Goal: Task Accomplishment & Management: Manage account settings

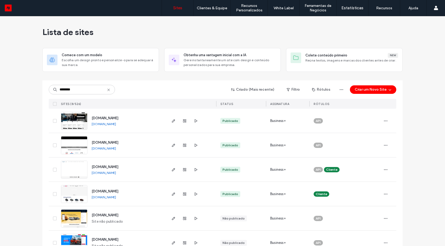
type input "********"
click at [65, 197] on img at bounding box center [74, 203] width 26 height 36
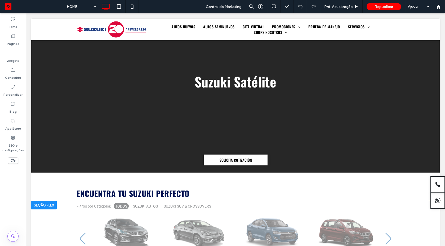
click at [247, 201] on div "Clique para editar no Modo Flex" at bounding box center [235, 241] width 408 height 80
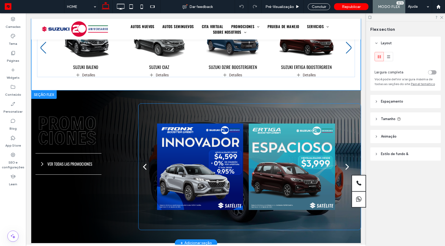
scroll to position [191, 0]
click at [249, 155] on div at bounding box center [292, 166] width 86 height 113
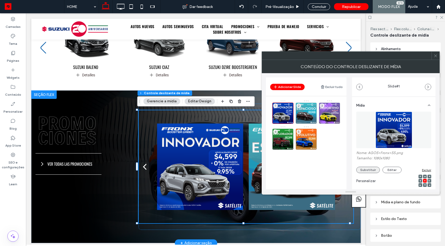
click at [368, 171] on button "Substituir" at bounding box center [368, 170] width 24 height 6
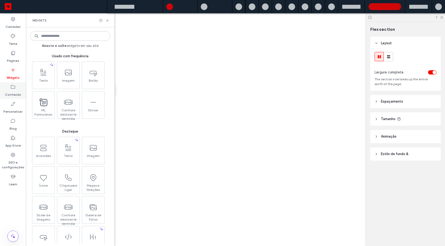
click at [14, 84] on icon at bounding box center [12, 86] width 5 height 5
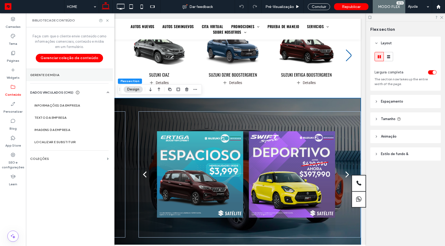
click at [45, 77] on section "Gerente de mídia" at bounding box center [69, 75] width 87 height 12
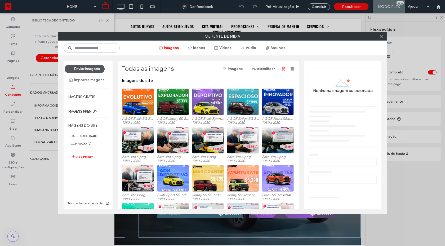
click at [84, 68] on button "Enviar imagens" at bounding box center [85, 69] width 40 height 8
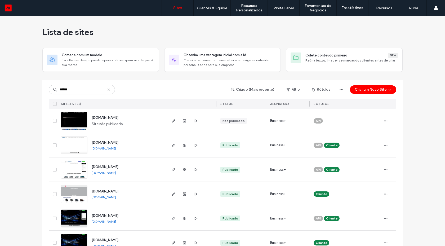
type input "******"
click at [66, 192] on img at bounding box center [74, 203] width 26 height 36
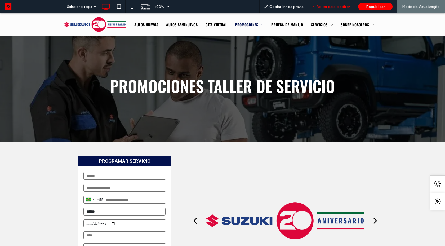
click at [330, 9] on div "Voltar para o editor" at bounding box center [331, 6] width 46 height 13
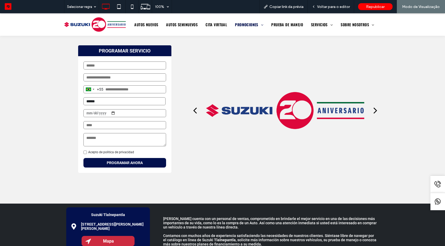
scroll to position [48, 0]
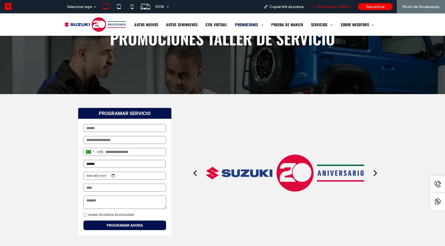
click at [324, 5] on span "Voltar para o editor" at bounding box center [333, 7] width 33 height 5
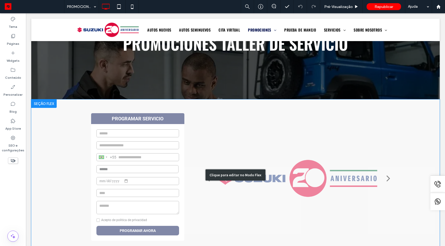
click at [303, 156] on div "Clique para editar no Modo Flex" at bounding box center [235, 174] width 408 height 151
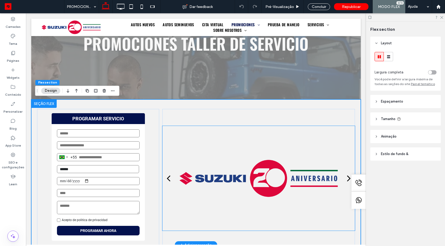
click at [278, 168] on div at bounding box center [258, 178] width 161 height 105
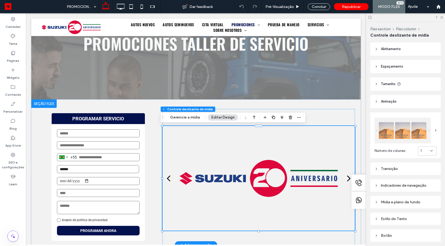
click at [278, 168] on div at bounding box center [258, 178] width 161 height 105
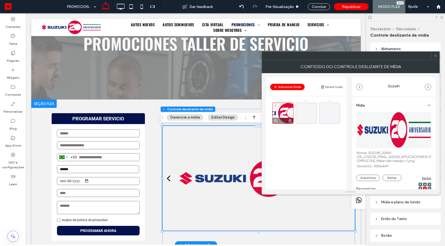
click at [290, 120] on use at bounding box center [289, 120] width 3 height 3
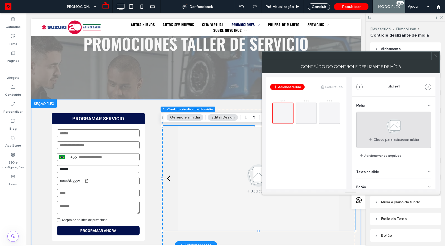
click at [391, 123] on use at bounding box center [393, 125] width 15 height 15
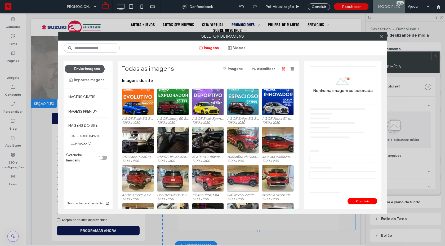
click at [97, 71] on button "Enviar imagens" at bounding box center [85, 69] width 40 height 8
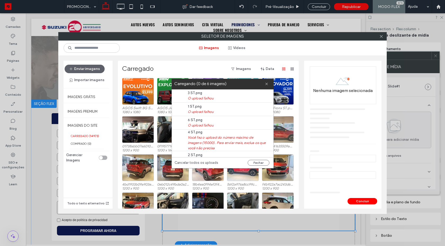
scroll to position [21, 0]
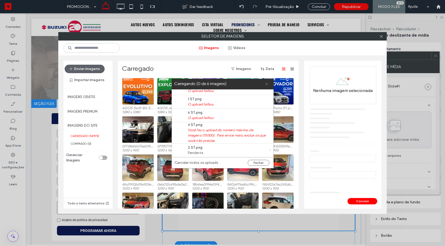
click at [267, 83] on icon at bounding box center [266, 83] width 3 height 3
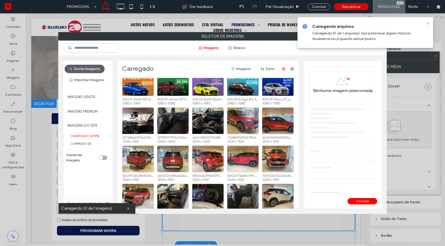
scroll to position [0, 0]
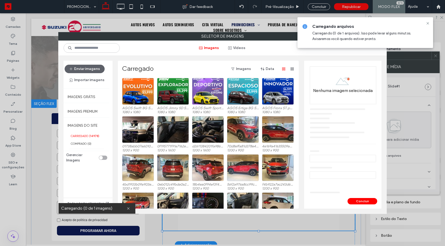
click at [102, 158] on div "toggle" at bounding box center [103, 157] width 8 height 4
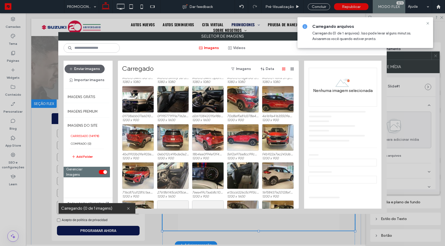
scroll to position [48, 0]
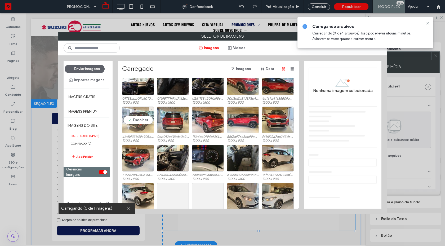
click at [138, 119] on div "Escolher" at bounding box center [138, 119] width 32 height 27
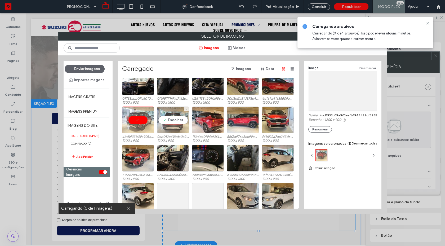
click at [160, 118] on div "Escolher" at bounding box center [173, 119] width 32 height 27
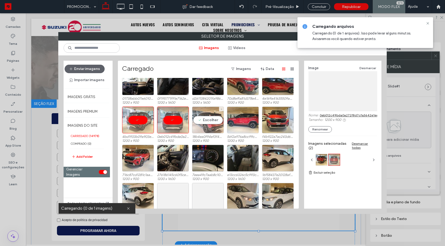
click at [211, 120] on div "Escolher" at bounding box center [208, 119] width 32 height 27
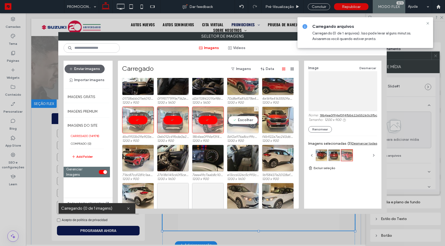
click at [239, 120] on div "Escolher" at bounding box center [243, 119] width 32 height 27
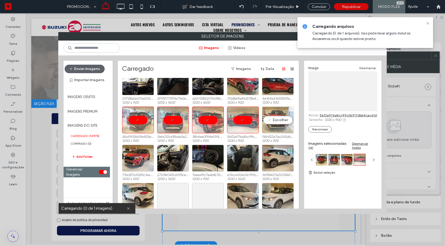
click at [278, 118] on div "Escolher" at bounding box center [278, 119] width 32 height 27
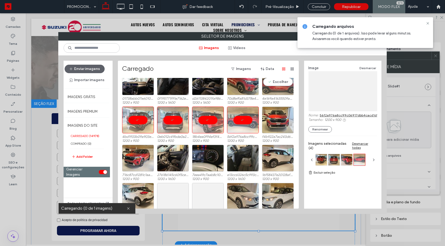
click at [275, 86] on div "Escolher" at bounding box center [278, 81] width 32 height 27
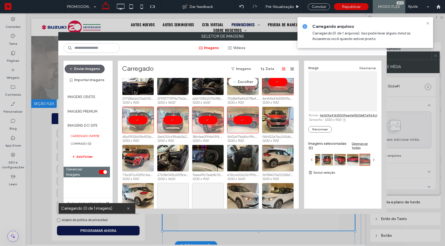
click at [243, 87] on div "Escolher" at bounding box center [243, 81] width 32 height 27
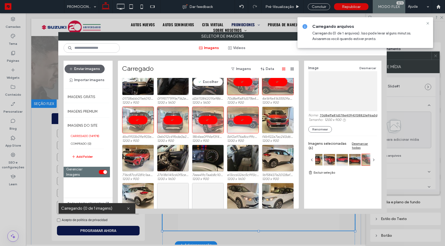
click at [208, 87] on div "Escolher" at bounding box center [208, 81] width 32 height 27
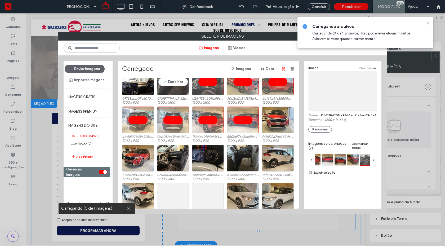
click at [164, 87] on div "Escolher" at bounding box center [173, 81] width 32 height 27
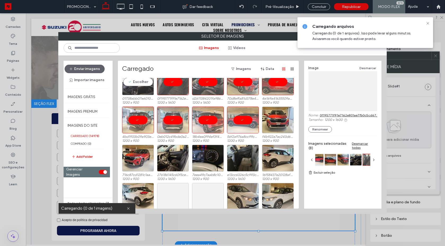
click at [135, 85] on div "Escolher" at bounding box center [138, 81] width 32 height 27
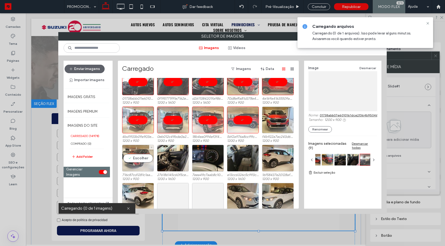
click at [125, 168] on div "Escolher" at bounding box center [138, 158] width 32 height 27
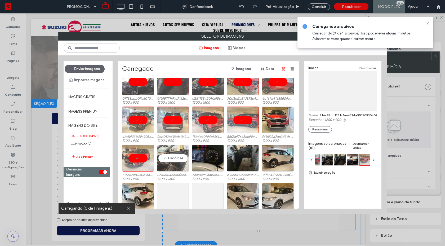
click at [170, 161] on div "Escolher" at bounding box center [173, 158] width 32 height 27
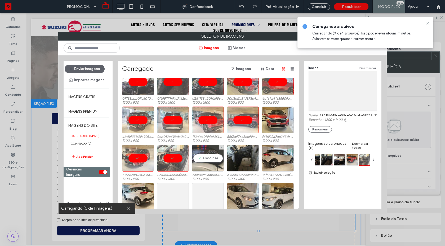
click at [215, 164] on div "Escolher" at bounding box center [208, 158] width 32 height 27
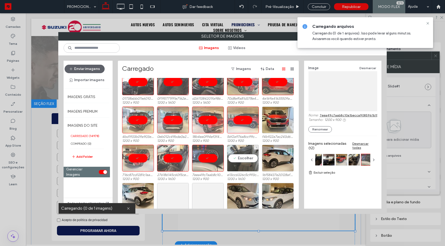
click at [243, 164] on div "Escolher" at bounding box center [243, 158] width 32 height 27
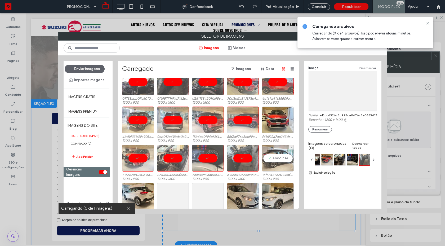
click at [276, 164] on div "Escolher" at bounding box center [278, 158] width 32 height 27
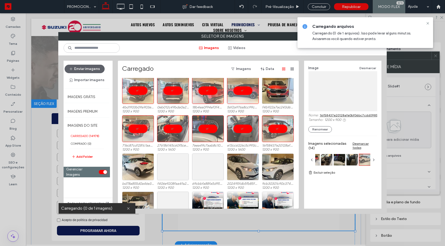
scroll to position [95, 0]
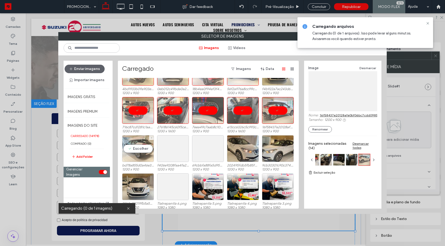
click at [138, 155] on div "Escolher" at bounding box center [138, 148] width 32 height 27
click at [159, 153] on div "Escolher" at bounding box center [173, 148] width 32 height 27
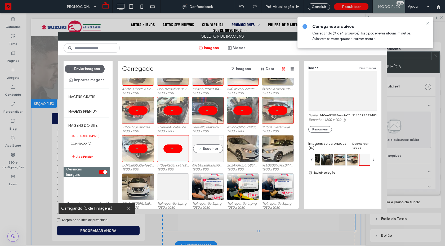
click at [194, 152] on div "Escolher" at bounding box center [208, 148] width 32 height 27
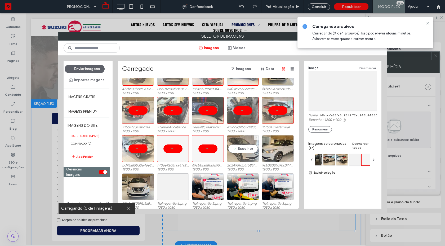
click at [233, 149] on div "Escolher" at bounding box center [243, 148] width 32 height 27
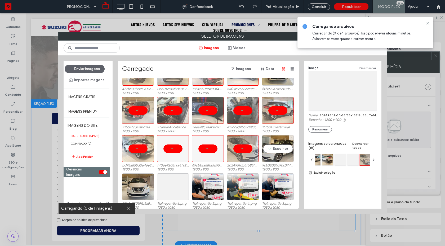
drag, startPoint x: 276, startPoint y: 151, endPoint x: 236, endPoint y: 176, distance: 47.6
click at [276, 151] on div "Escolher" at bounding box center [278, 148] width 32 height 27
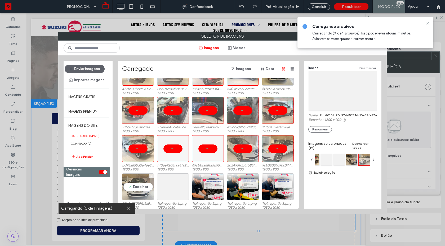
drag, startPoint x: 128, startPoint y: 189, endPoint x: 159, endPoint y: 191, distance: 31.1
click at [128, 189] on div "Escolher" at bounding box center [138, 186] width 32 height 27
drag, startPoint x: 165, startPoint y: 191, endPoint x: 178, endPoint y: 193, distance: 13.4
click at [165, 191] on div "Escolher" at bounding box center [173, 186] width 32 height 27
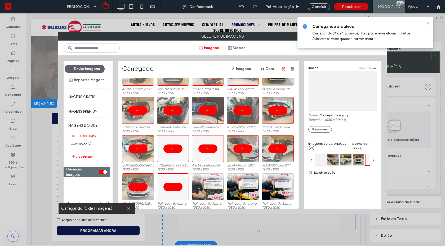
drag, startPoint x: 207, startPoint y: 193, endPoint x: 209, endPoint y: 194, distance: 2.7
click at [207, 193] on div at bounding box center [208, 186] width 32 height 27
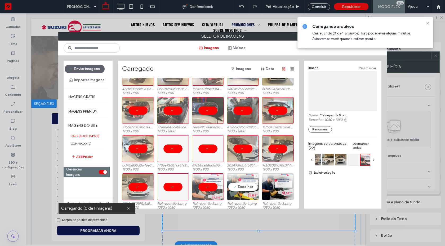
click at [247, 194] on div "Escolher" at bounding box center [243, 186] width 32 height 27
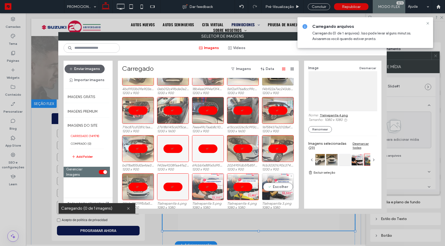
click at [279, 194] on div "Escolher" at bounding box center [278, 186] width 32 height 27
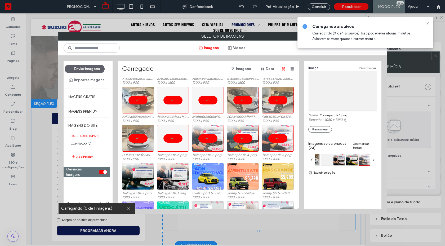
scroll to position [191, 0]
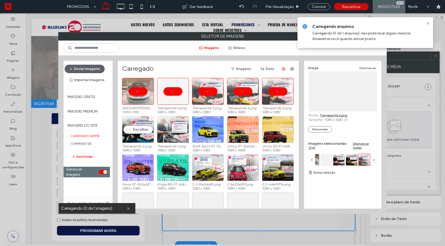
drag, startPoint x: 137, startPoint y: 134, endPoint x: 162, endPoint y: 135, distance: 24.1
click at [138, 135] on div "Escolher" at bounding box center [138, 129] width 32 height 27
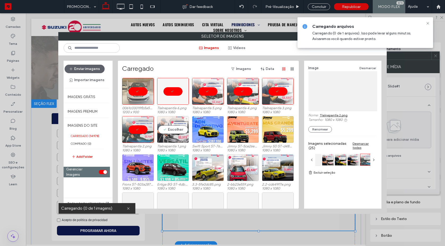
click at [166, 135] on div "Escolher" at bounding box center [173, 129] width 32 height 27
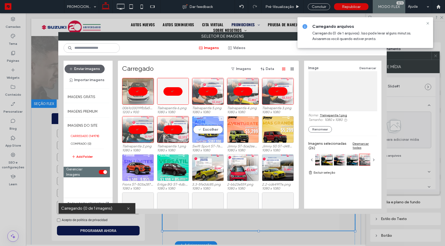
click at [211, 132] on div "Escolher" at bounding box center [208, 129] width 32 height 27
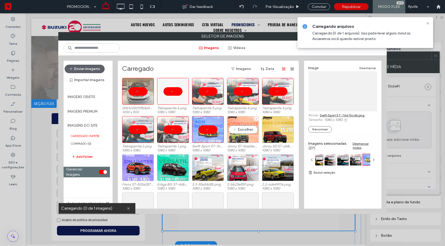
click at [236, 130] on div "Escolher" at bounding box center [243, 129] width 32 height 27
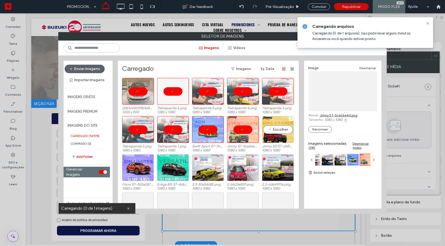
drag, startPoint x: 267, startPoint y: 129, endPoint x: 275, endPoint y: 153, distance: 24.8
click at [268, 129] on div "Escolher" at bounding box center [278, 129] width 32 height 27
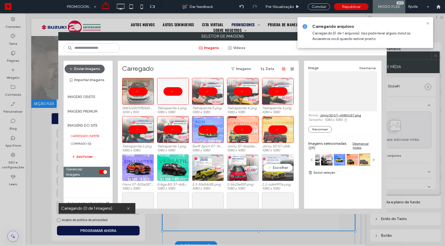
click at [268, 169] on div "Escolher" at bounding box center [278, 167] width 32 height 27
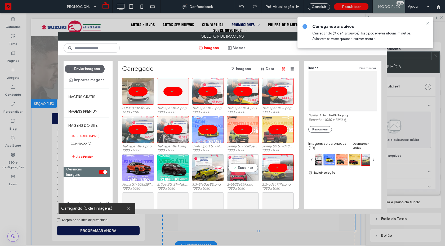
click at [233, 171] on div "Escolher" at bounding box center [243, 167] width 32 height 27
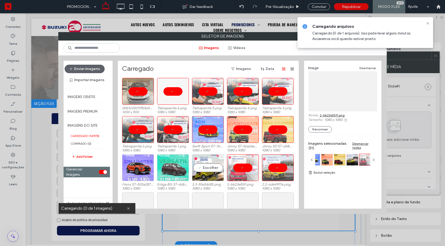
drag, startPoint x: 204, startPoint y: 171, endPoint x: 157, endPoint y: 169, distance: 46.6
click at [203, 171] on div "Escolher" at bounding box center [208, 167] width 32 height 27
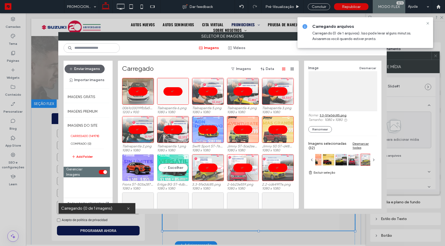
click at [157, 169] on div "Escolher" at bounding box center [173, 167] width 32 height 27
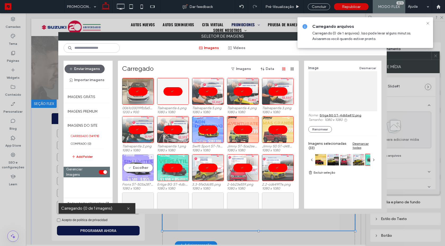
drag, startPoint x: 133, startPoint y: 168, endPoint x: 141, endPoint y: 169, distance: 7.5
click at [134, 168] on div "Escolher" at bounding box center [138, 167] width 32 height 27
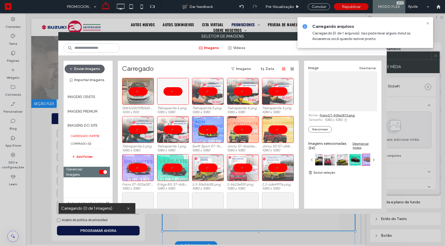
scroll to position [213, 0]
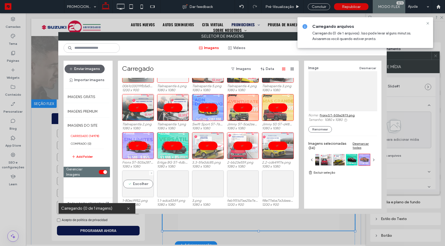
click at [136, 183] on div "Escolher" at bounding box center [138, 183] width 32 height 27
click at [199, 188] on div "Escolher" at bounding box center [208, 183] width 32 height 27
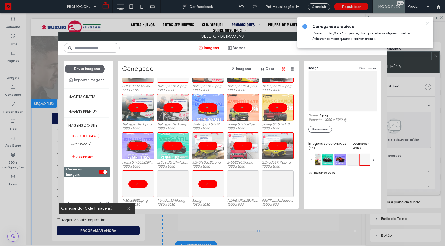
click at [258, 187] on div "1-80ec9952.png 1080 x 1080 1.1-adca5349.png 1080 x 1080 3.png 1080 x 1080 feb1f…" at bounding box center [209, 189] width 175 height 38
click at [276, 182] on div "Escolher" at bounding box center [278, 183] width 32 height 27
click at [235, 181] on div "Escolher" at bounding box center [243, 183] width 32 height 27
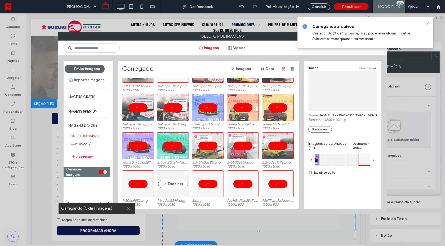
click at [174, 184] on div "Escolher" at bounding box center [173, 183] width 32 height 27
click at [319, 173] on link "Excluir seleção" at bounding box center [342, 172] width 69 height 5
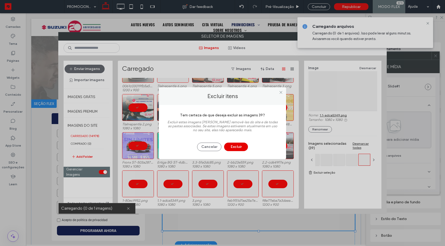
click at [243, 147] on button "Excluir" at bounding box center [236, 146] width 24 height 8
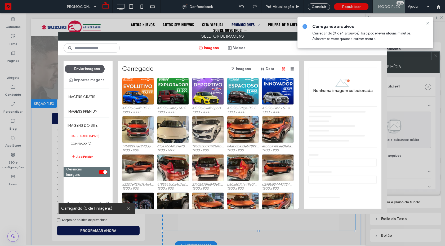
click at [86, 67] on button "Enviar imagens" at bounding box center [85, 69] width 40 height 8
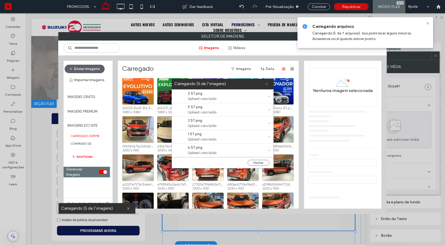
click at [265, 83] on icon at bounding box center [266, 83] width 3 height 3
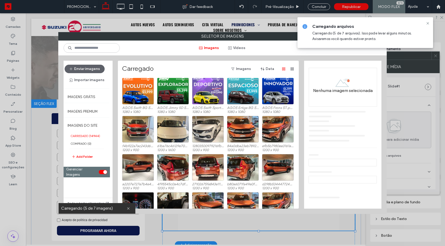
scroll to position [0, 0]
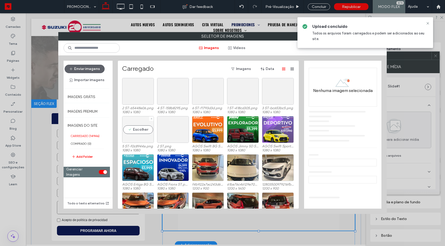
drag, startPoint x: 132, startPoint y: 127, endPoint x: 136, endPoint y: 128, distance: 3.8
click at [132, 127] on div "Escolher" at bounding box center [138, 129] width 32 height 27
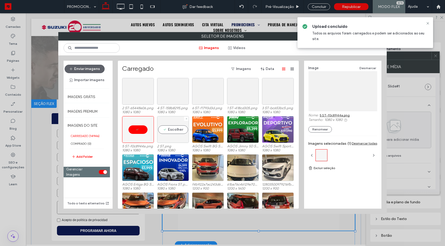
click at [172, 124] on div "Escolher" at bounding box center [173, 129] width 32 height 27
click at [288, 95] on div "Escolher" at bounding box center [278, 91] width 32 height 27
click at [239, 92] on div "Escolher" at bounding box center [243, 91] width 32 height 27
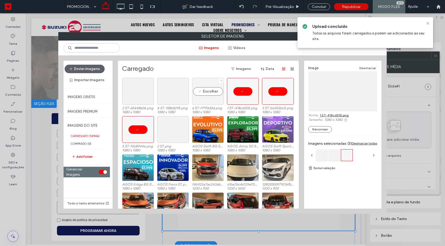
click at [212, 92] on div "Escolher" at bounding box center [208, 91] width 32 height 27
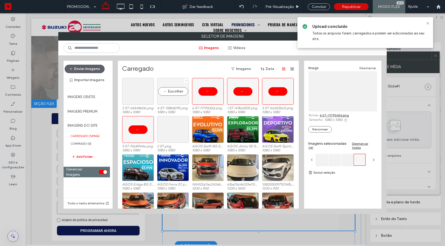
click at [172, 92] on div "Escolher" at bounding box center [173, 91] width 32 height 27
click at [146, 93] on div "Escolher" at bounding box center [138, 91] width 32 height 27
click at [172, 131] on div "Escolher" at bounding box center [173, 129] width 32 height 27
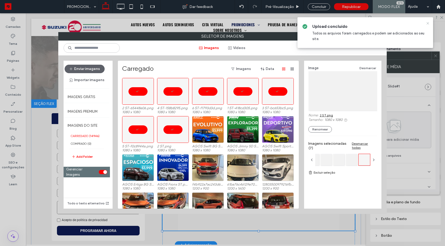
click at [428, 23] on icon at bounding box center [428, 23] width 4 height 4
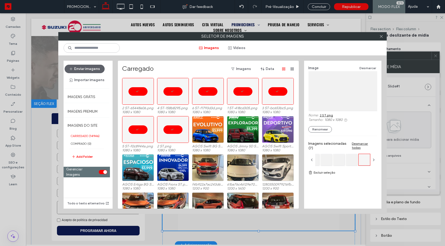
click at [104, 170] on div "toggle" at bounding box center [103, 172] width 8 height 4
click at [104, 177] on div "Todo o texto alternativo" at bounding box center [88, 192] width 49 height 31
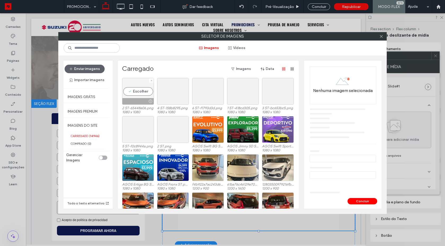
click at [145, 88] on div "Escolher" at bounding box center [138, 91] width 32 height 27
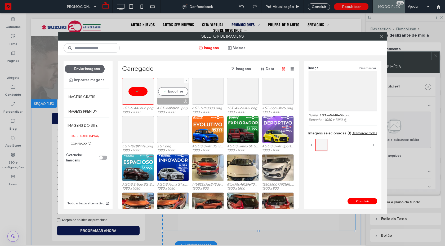
click at [167, 87] on div "Escolher" at bounding box center [173, 91] width 32 height 27
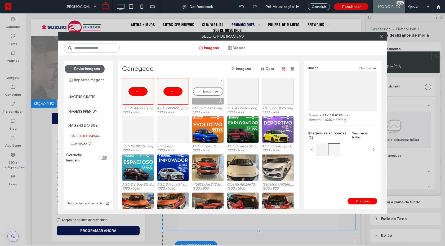
drag, startPoint x: 199, startPoint y: 88, endPoint x: 225, endPoint y: 93, distance: 26.1
click at [199, 88] on div "Escolher" at bounding box center [208, 91] width 32 height 27
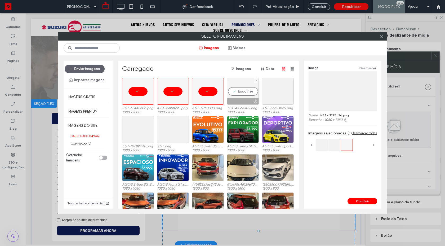
click at [239, 91] on div "Escolher" at bounding box center [243, 91] width 32 height 27
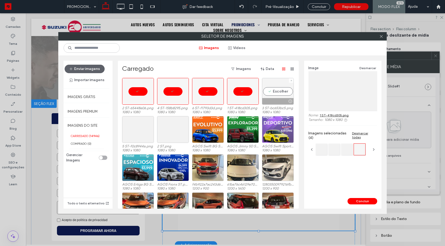
click at [278, 91] on div "Escolher" at bounding box center [278, 91] width 32 height 27
click at [147, 131] on div "Escolher" at bounding box center [138, 129] width 32 height 27
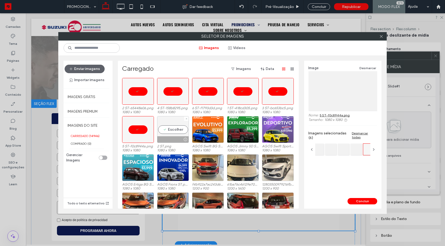
click at [160, 131] on div "Escolher" at bounding box center [173, 129] width 32 height 27
click at [357, 202] on button "Concluir" at bounding box center [362, 201] width 30 height 6
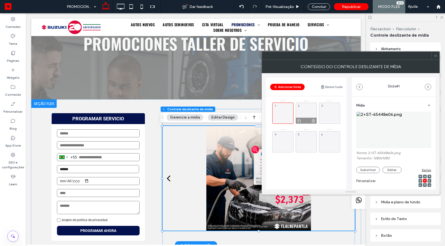
click at [298, 111] on div "2" at bounding box center [306, 112] width 21 height 21
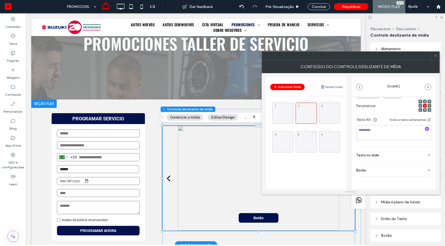
click at [417, 172] on div "Botão" at bounding box center [393, 169] width 75 height 15
click at [424, 183] on icon at bounding box center [426, 181] width 5 height 5
click at [334, 109] on div "3" at bounding box center [329, 112] width 21 height 21
click at [420, 168] on div "Botão" at bounding box center [393, 169] width 75 height 15
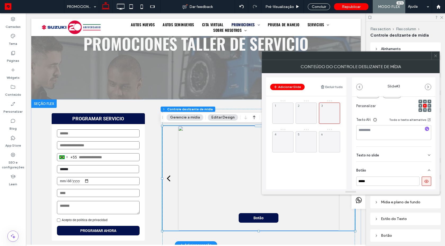
click at [424, 180] on icon at bounding box center [426, 181] width 5 height 5
drag, startPoint x: 285, startPoint y: 143, endPoint x: 333, endPoint y: 153, distance: 49.8
click at [285, 143] on div "4" at bounding box center [282, 141] width 21 height 21
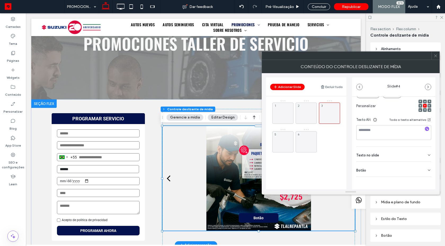
click at [421, 170] on div "Botão" at bounding box center [393, 169] width 75 height 15
click at [424, 182] on icon at bounding box center [426, 181] width 5 height 5
drag, startPoint x: 301, startPoint y: 140, endPoint x: 316, endPoint y: 142, distance: 15.3
click at [301, 140] on div "6" at bounding box center [306, 141] width 21 height 21
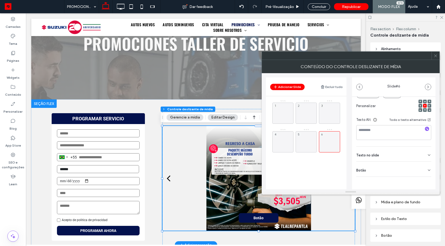
click at [417, 178] on div "Mídia Nome: 5+ST-f0c8944a.png Tamanho: 1080x1080 Substituir Editar Excluir Pers…" at bounding box center [393, 115] width 83 height 187
click at [418, 175] on div "Botão" at bounding box center [393, 169] width 75 height 15
click at [424, 180] on icon at bounding box center [426, 181] width 5 height 5
drag, startPoint x: 305, startPoint y: 139, endPoint x: 308, endPoint y: 140, distance: 3.2
click at [305, 139] on div "5" at bounding box center [306, 141] width 21 height 21
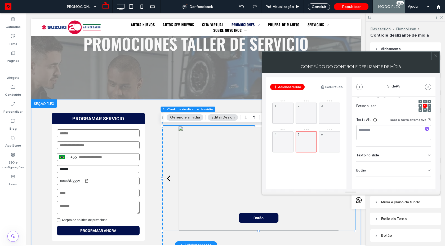
click at [417, 171] on div "Botão" at bounding box center [393, 169] width 75 height 15
click at [424, 184] on button at bounding box center [427, 180] width 10 height 9
click at [283, 142] on div "4" at bounding box center [282, 141] width 21 height 21
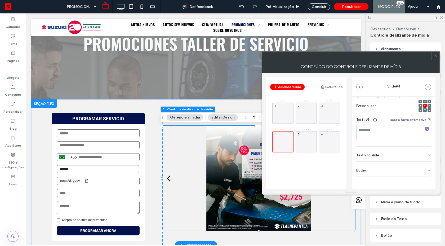
click at [422, 173] on div "Botão" at bounding box center [393, 169] width 75 height 15
click at [326, 113] on div "3" at bounding box center [329, 112] width 21 height 21
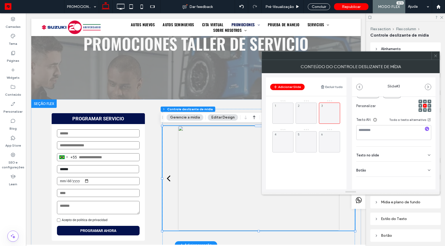
click at [408, 169] on div "Botão" at bounding box center [393, 169] width 75 height 15
click at [288, 111] on div "1" at bounding box center [282, 112] width 21 height 21
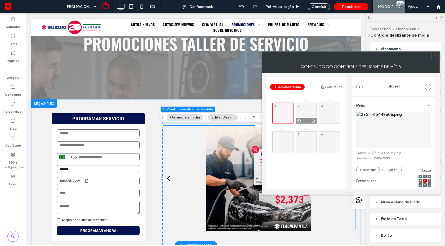
click at [309, 110] on div "2" at bounding box center [306, 112] width 21 height 21
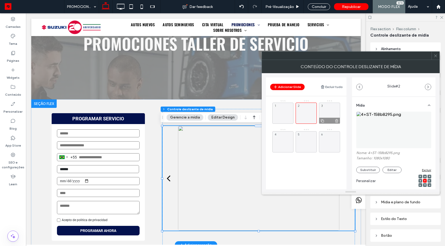
click at [332, 110] on div "3" at bounding box center [329, 112] width 21 height 21
click at [282, 141] on div "4" at bounding box center [282, 141] width 21 height 21
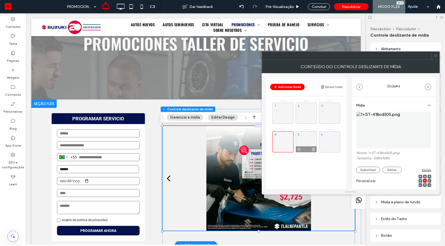
click at [306, 141] on div "5" at bounding box center [306, 141] width 21 height 21
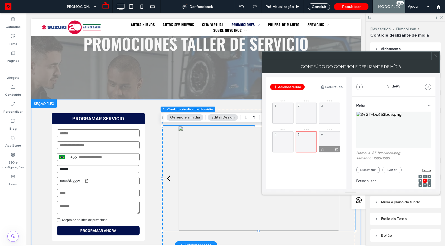
click at [326, 139] on div "6" at bounding box center [329, 141] width 21 height 21
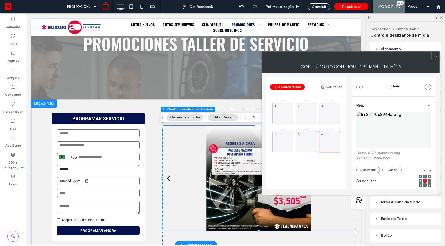
click at [433, 56] on div at bounding box center [435, 56] width 8 height 8
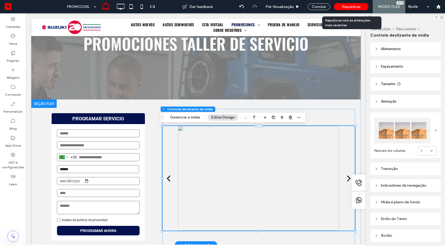
click at [343, 5] on span "Republicar" at bounding box center [351, 7] width 19 height 5
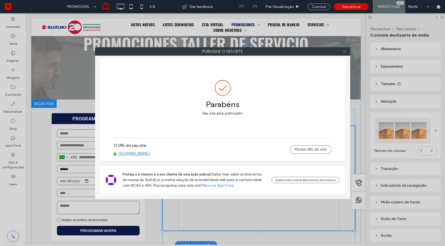
click at [343, 53] on icon at bounding box center [344, 52] width 4 height 4
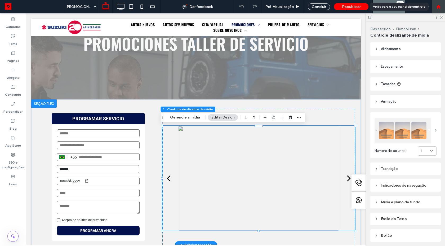
click at [437, 9] on icon at bounding box center [438, 7] width 5 height 5
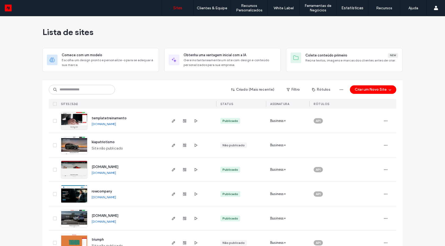
drag, startPoint x: 312, startPoint y: 35, endPoint x: 212, endPoint y: 77, distance: 108.2
click at [312, 35] on div "Lista de sites" at bounding box center [222, 32] width 360 height 32
click at [97, 87] on input at bounding box center [82, 90] width 66 height 10
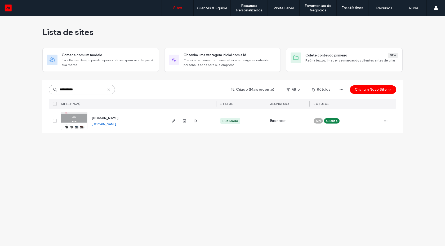
type input "**********"
click at [67, 119] on img at bounding box center [74, 130] width 26 height 36
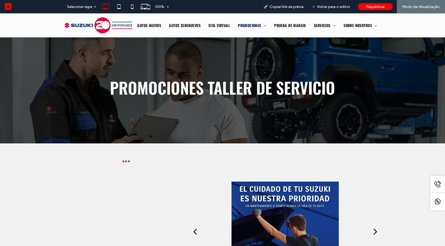
scroll to position [95, 0]
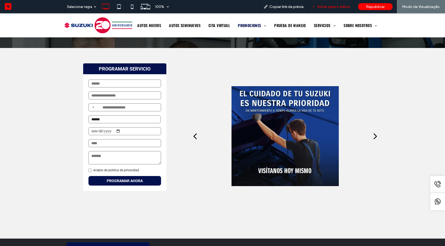
click at [330, 9] on div "Voltar para o editor" at bounding box center [331, 6] width 46 height 13
click at [330, 6] on span "Voltar para o editor" at bounding box center [333, 7] width 33 height 5
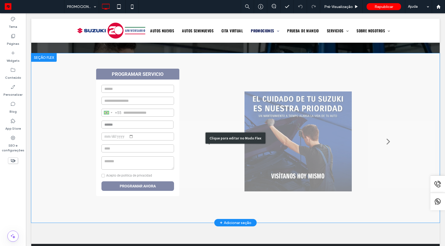
click at [311, 117] on div "Clique para editar no Modo Flex" at bounding box center [235, 137] width 408 height 169
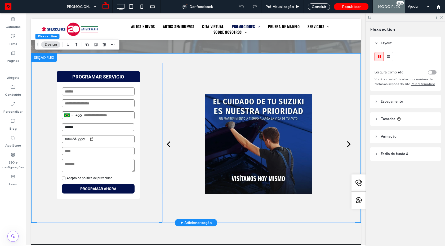
click at [274, 125] on div at bounding box center [258, 144] width 161 height 100
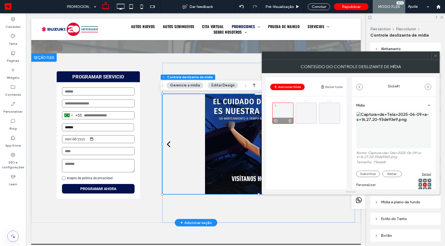
click at [288, 123] on icon at bounding box center [290, 120] width 4 height 5
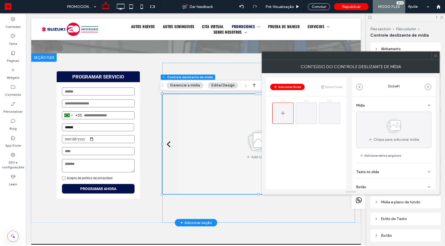
click at [288, 116] on div at bounding box center [282, 112] width 21 height 21
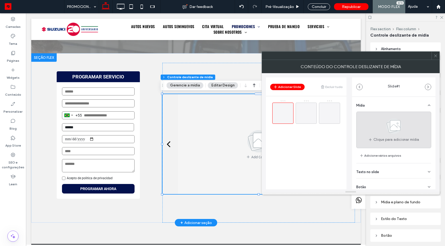
click at [383, 118] on icon at bounding box center [394, 125] width 26 height 17
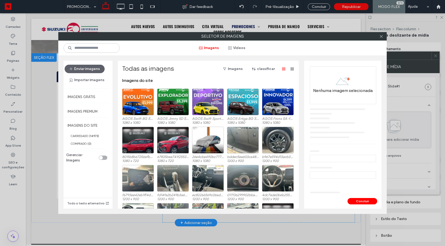
click at [104, 153] on section "Gerenciar Imagens" at bounding box center [87, 157] width 46 height 11
click at [103, 156] on div "toggle" at bounding box center [103, 157] width 8 height 4
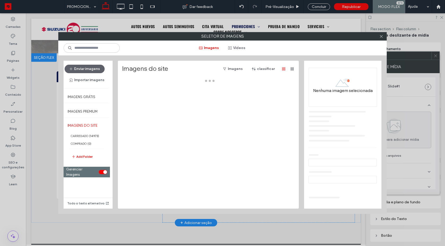
click at [137, 141] on div at bounding box center [209, 143] width 175 height 131
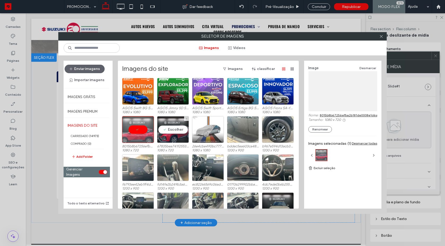
drag, startPoint x: 162, startPoint y: 133, endPoint x: 194, endPoint y: 131, distance: 32.6
click at [162, 133] on div "Escolher" at bounding box center [173, 129] width 32 height 27
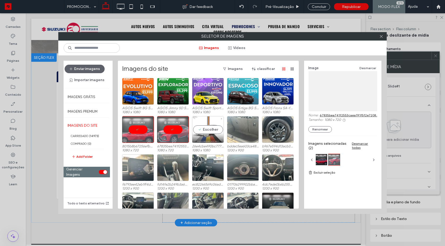
drag, startPoint x: 204, startPoint y: 129, endPoint x: 216, endPoint y: 129, distance: 12.4
click at [204, 129] on div "Escolher" at bounding box center [208, 129] width 32 height 27
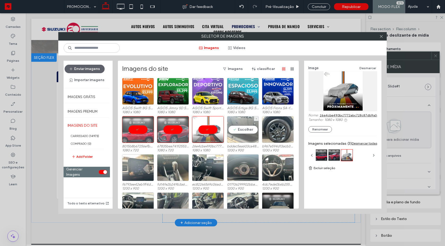
click at [250, 131] on div "Escolher" at bounding box center [243, 129] width 32 height 27
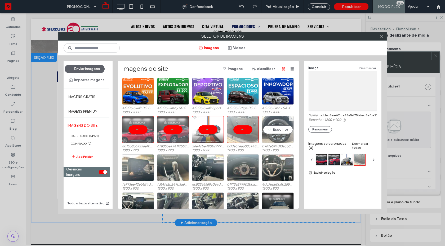
click at [272, 131] on div "Escolher" at bounding box center [278, 129] width 32 height 27
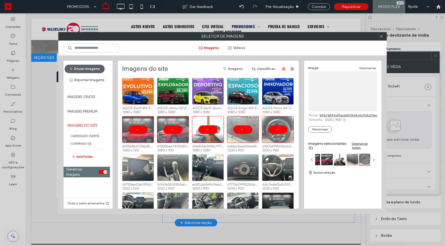
click at [210, 131] on div at bounding box center [208, 129] width 32 height 27
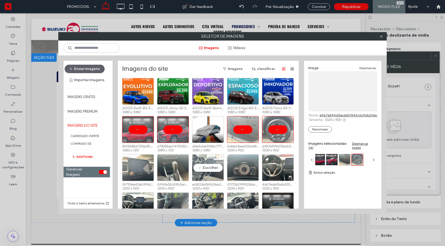
click at [197, 169] on div "Escolher" at bounding box center [208, 167] width 32 height 27
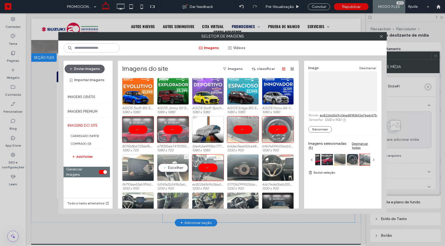
click at [163, 171] on div "Escolher" at bounding box center [173, 167] width 32 height 27
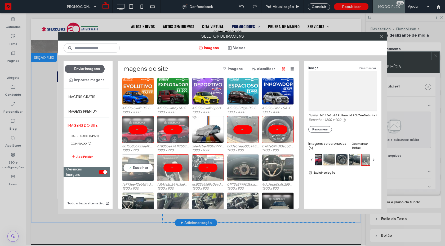
click at [133, 172] on div "Escolher" at bounding box center [138, 167] width 32 height 27
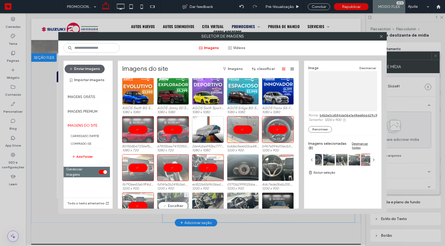
click at [175, 199] on div "Escolher" at bounding box center [173, 205] width 32 height 27
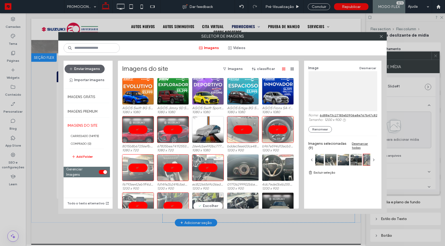
click at [208, 201] on div "Escolher" at bounding box center [208, 205] width 32 height 27
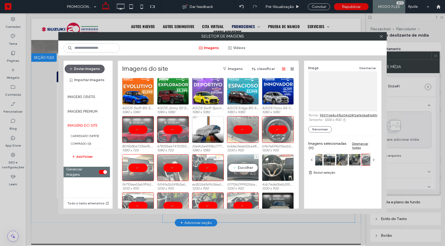
click at [243, 168] on div "Escolher" at bounding box center [243, 167] width 32 height 27
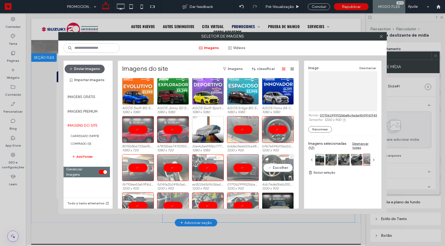
click at [266, 169] on div "Escolher" at bounding box center [278, 167] width 32 height 27
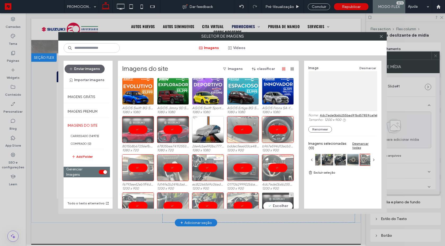
click at [274, 202] on div "Escolher" at bounding box center [278, 205] width 32 height 27
click at [320, 172] on link "Excluir seleção" at bounding box center [342, 172] width 69 height 5
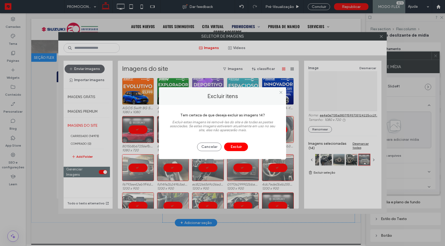
drag, startPoint x: 232, startPoint y: 145, endPoint x: 235, endPoint y: 133, distance: 12.4
click at [232, 145] on button "Excluir" at bounding box center [236, 146] width 24 height 8
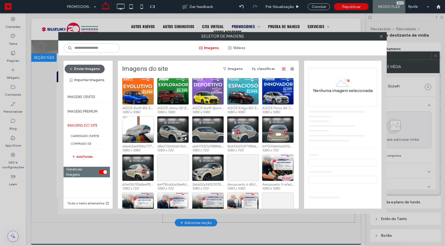
click at [101, 171] on div "toggle" at bounding box center [103, 172] width 8 height 4
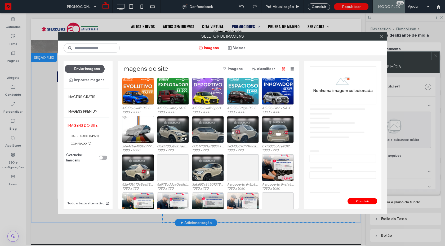
click at [85, 71] on button "Enviar imagens" at bounding box center [85, 69] width 40 height 8
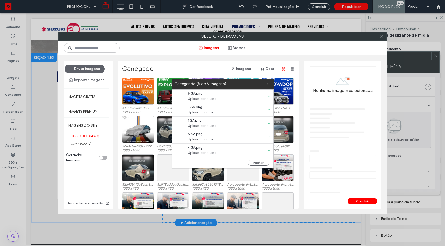
click at [266, 83] on icon at bounding box center [266, 83] width 3 height 3
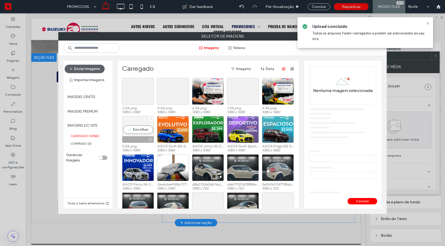
click at [138, 123] on div "Escolher" at bounding box center [138, 129] width 32 height 27
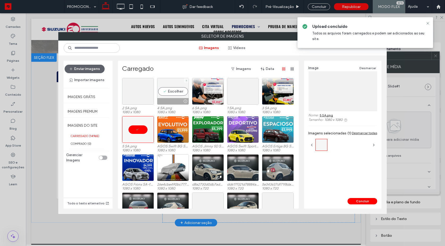
click at [180, 92] on div "Escolher" at bounding box center [173, 91] width 32 height 27
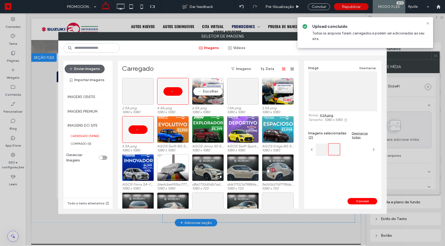
drag, startPoint x: 195, startPoint y: 91, endPoint x: 199, endPoint y: 91, distance: 3.4
click at [195, 91] on div "Escolher" at bounding box center [208, 91] width 32 height 27
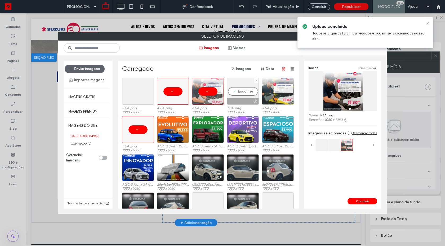
drag, startPoint x: 237, startPoint y: 90, endPoint x: 279, endPoint y: 94, distance: 42.1
click at [237, 90] on div "Escolher" at bounding box center [243, 91] width 32 height 27
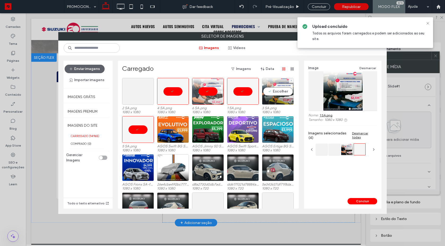
click at [282, 94] on div "Escolher" at bounding box center [278, 91] width 32 height 27
drag, startPoint x: 282, startPoint y: 94, endPoint x: 227, endPoint y: 94, distance: 55.3
click at [282, 94] on div "Escolher" at bounding box center [278, 91] width 32 height 27
click at [143, 94] on div "Escolher" at bounding box center [138, 91] width 32 height 27
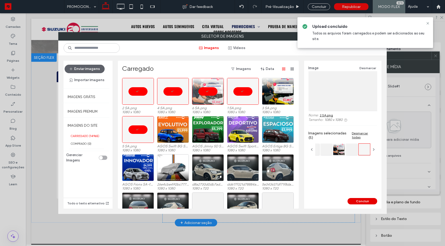
click at [355, 200] on button "Concluir" at bounding box center [362, 201] width 30 height 6
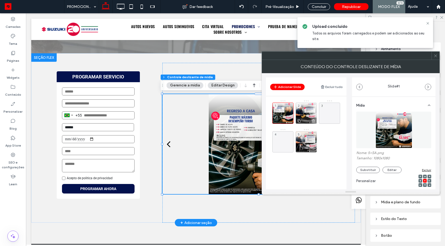
click at [304, 109] on div "2" at bounding box center [306, 112] width 21 height 21
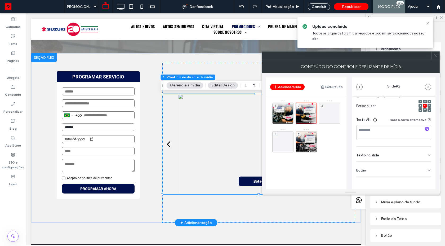
click at [419, 172] on div "Botão" at bounding box center [393, 169] width 75 height 15
click at [424, 182] on use at bounding box center [426, 181] width 4 height 3
click at [330, 109] on div "3" at bounding box center [329, 112] width 21 height 21
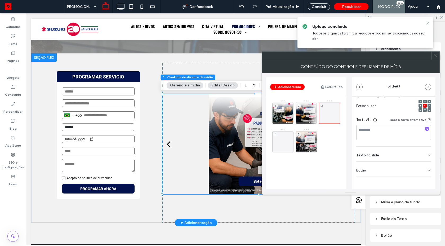
drag, startPoint x: 412, startPoint y: 169, endPoint x: 430, endPoint y: 184, distance: 23.4
click at [413, 170] on div "Botão" at bounding box center [393, 169] width 75 height 15
click at [424, 181] on use at bounding box center [426, 181] width 4 height 3
click at [282, 139] on div "4" at bounding box center [282, 141] width 21 height 21
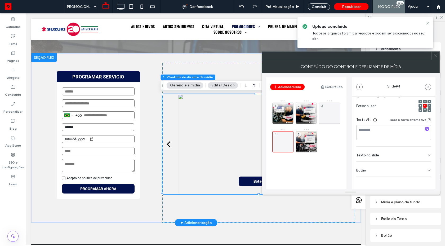
click at [409, 170] on div "Botão" at bounding box center [393, 169] width 75 height 15
click at [424, 182] on icon at bounding box center [426, 181] width 5 height 5
drag, startPoint x: 305, startPoint y: 138, endPoint x: 328, endPoint y: 141, distance: 23.2
click at [305, 138] on div "5" at bounding box center [306, 141] width 21 height 21
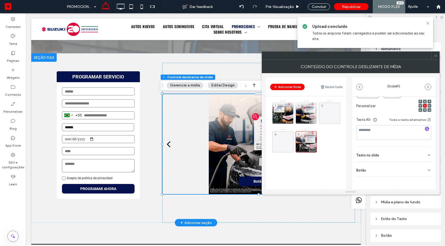
click at [418, 171] on div "Botão" at bounding box center [393, 169] width 75 height 15
click at [424, 180] on icon at bounding box center [426, 181] width 5 height 5
click at [435, 56] on use at bounding box center [435, 55] width 3 height 3
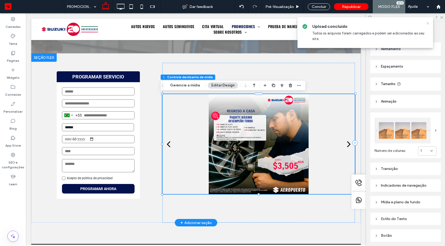
click at [427, 22] on icon at bounding box center [428, 23] width 4 height 4
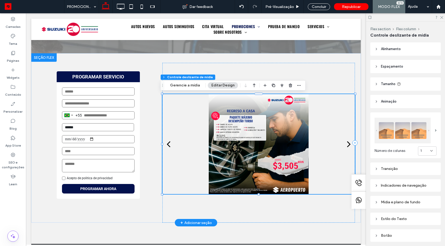
click at [281, 134] on div at bounding box center [258, 144] width 161 height 100
click at [282, 134] on div at bounding box center [258, 144] width 161 height 100
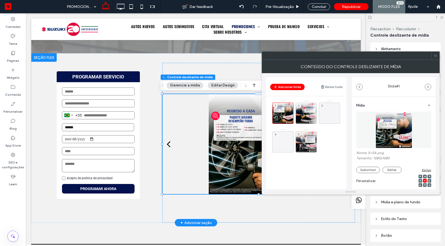
click at [296, 90] on header "Adicionar Slide Excluir tudo" at bounding box center [306, 86] width 81 height 19
click at [296, 88] on button "Adicionar Slide" at bounding box center [287, 87] width 34 height 6
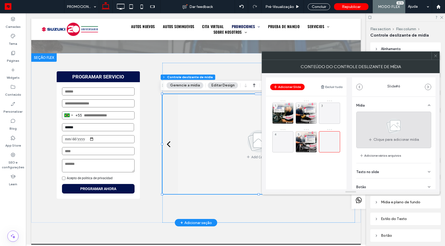
click at [370, 131] on div "Clique para adicionar mídia" at bounding box center [393, 129] width 75 height 37
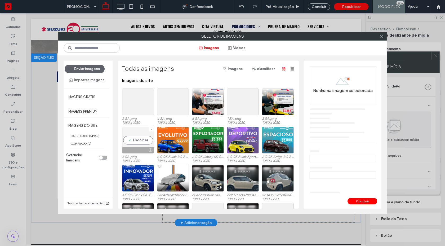
click at [138, 140] on div "Escolher" at bounding box center [138, 140] width 32 height 27
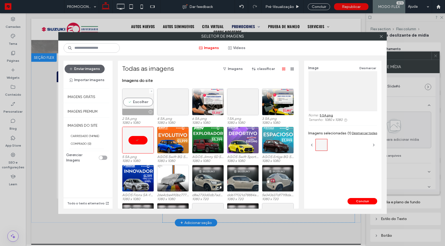
click at [135, 103] on div "Escolher" at bounding box center [138, 101] width 32 height 27
drag, startPoint x: 136, startPoint y: 104, endPoint x: 151, endPoint y: 104, distance: 15.4
click at [136, 104] on div "Escolher" at bounding box center [138, 101] width 32 height 27
click at [171, 103] on div "Escolher" at bounding box center [173, 101] width 32 height 27
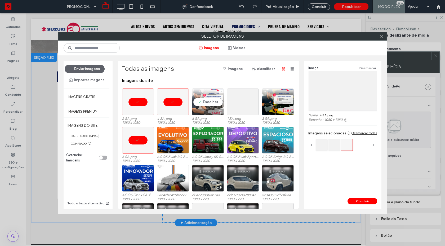
click at [204, 102] on div "Escolher" at bounding box center [208, 101] width 32 height 27
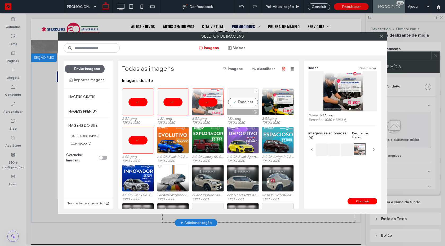
click at [239, 101] on div "Escolher" at bounding box center [243, 101] width 32 height 27
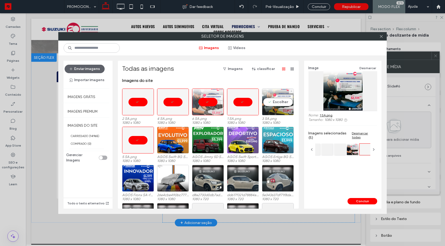
click at [275, 105] on div "Escolher" at bounding box center [278, 101] width 32 height 27
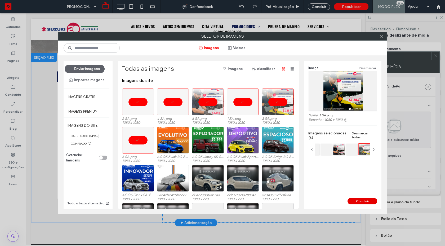
click at [362, 199] on button "Concluir" at bounding box center [362, 201] width 30 height 6
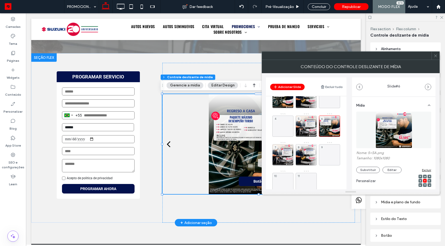
scroll to position [0, 0]
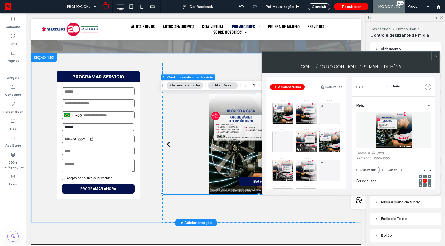
click at [312, 150] on icon at bounding box center [313, 149] width 4 height 5
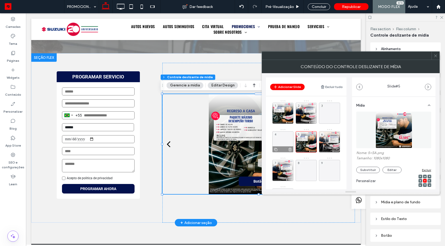
click at [290, 147] on icon at bounding box center [290, 149] width 4 height 5
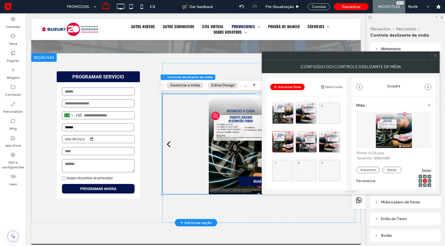
click at [289, 121] on icon at bounding box center [290, 120] width 4 height 5
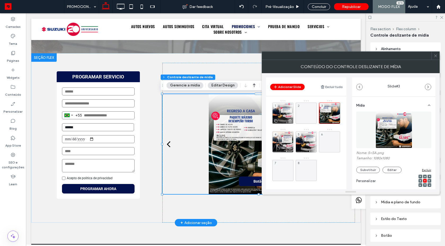
click at [291, 122] on icon at bounding box center [290, 120] width 4 height 5
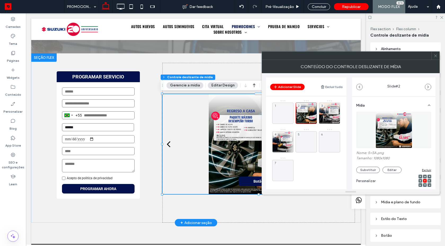
click at [0, 0] on icon at bounding box center [0, 0] width 0 height 0
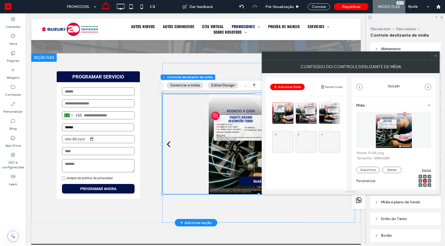
click at [0, 0] on icon at bounding box center [0, 0] width 0 height 0
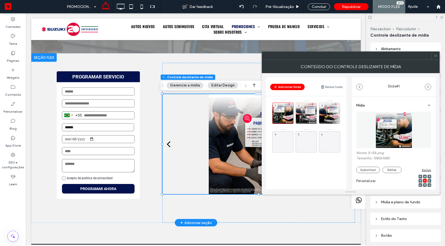
click at [0, 0] on icon at bounding box center [0, 0] width 0 height 0
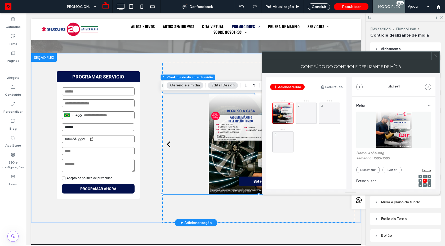
click at [0, 0] on icon at bounding box center [0, 0] width 0 height 0
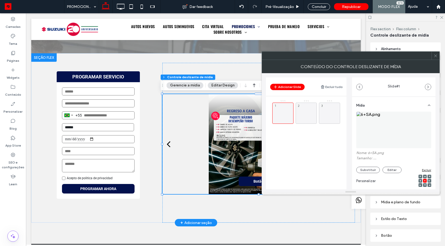
click at [0, 0] on icon at bounding box center [0, 0] width 0 height 0
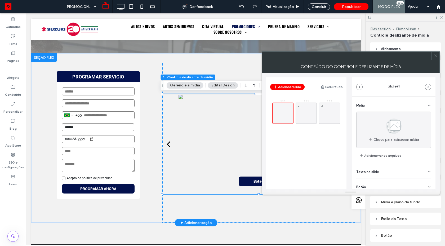
click at [291, 122] on div at bounding box center [282, 112] width 21 height 21
click at [312, 122] on icon at bounding box center [313, 120] width 4 height 5
click at [336, 122] on icon at bounding box center [336, 120] width 4 height 5
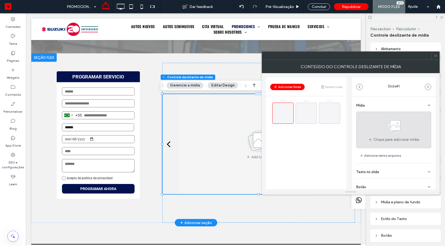
click at [393, 131] on use at bounding box center [393, 125] width 15 height 15
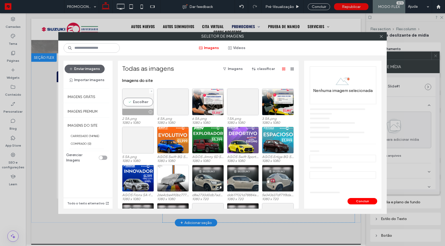
click at [142, 100] on div "Escolher" at bounding box center [138, 101] width 32 height 27
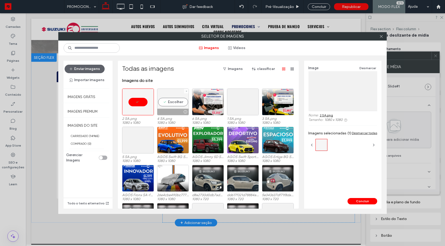
click at [165, 101] on div "Escolher" at bounding box center [173, 101] width 32 height 27
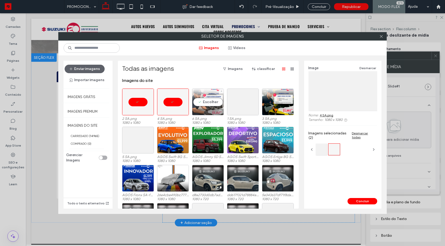
click at [218, 103] on div "Escolher" at bounding box center [208, 101] width 32 height 27
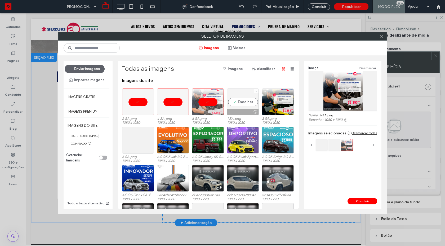
click at [252, 108] on div "Escolher" at bounding box center [243, 101] width 32 height 27
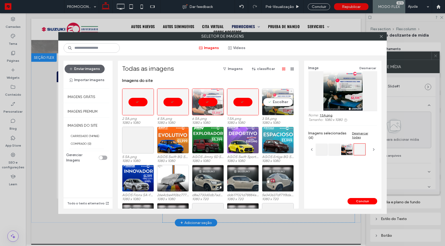
click at [277, 106] on div "Escolher" at bounding box center [278, 101] width 32 height 27
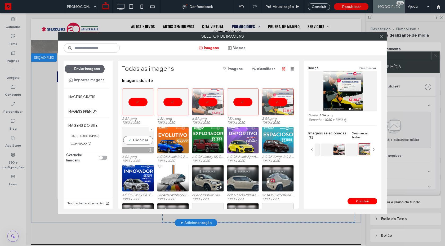
click at [142, 133] on div "Escolher" at bounding box center [138, 140] width 32 height 27
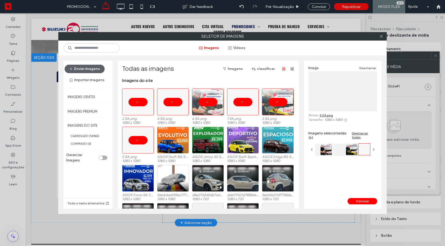
drag, startPoint x: 365, startPoint y: 202, endPoint x: 364, endPoint y: 197, distance: 5.1
click at [365, 202] on button "Concluir" at bounding box center [362, 201] width 30 height 6
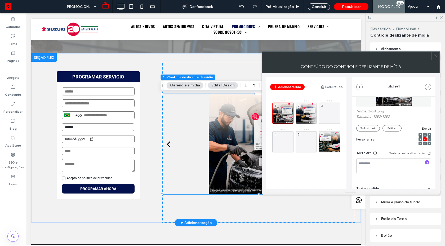
scroll to position [75, 0]
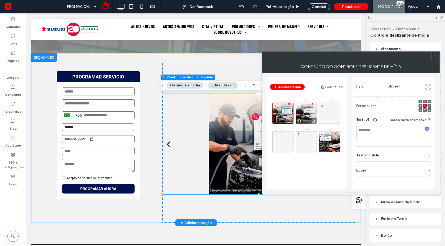
click at [310, 110] on div "2" at bounding box center [306, 112] width 21 height 21
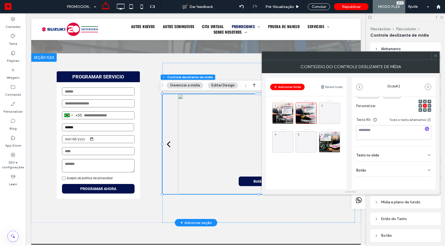
click at [421, 171] on div "Botão" at bounding box center [393, 169] width 75 height 15
click at [424, 183] on icon at bounding box center [426, 181] width 5 height 5
drag, startPoint x: 327, startPoint y: 115, endPoint x: 338, endPoint y: 115, distance: 11.7
click at [327, 115] on div "3" at bounding box center [329, 112] width 21 height 21
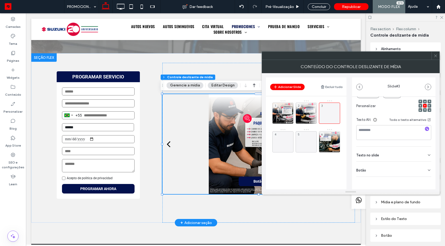
click at [415, 173] on div "Botão" at bounding box center [393, 169] width 75 height 15
click at [422, 182] on button at bounding box center [427, 180] width 10 height 9
drag, startPoint x: 282, startPoint y: 136, endPoint x: 299, endPoint y: 138, distance: 16.6
click at [283, 136] on div "4" at bounding box center [282, 141] width 21 height 21
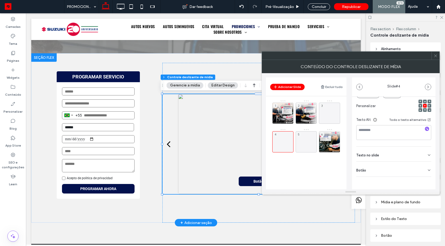
click at [421, 164] on div "Botão" at bounding box center [393, 169] width 75 height 15
drag, startPoint x: 423, startPoint y: 175, endPoint x: 426, endPoint y: 180, distance: 6.4
click at [424, 176] on section "Botão ***** Adicionar um link" at bounding box center [393, 182] width 75 height 40
click at [426, 180] on button at bounding box center [427, 180] width 10 height 9
drag, startPoint x: 309, startPoint y: 139, endPoint x: 348, endPoint y: 139, distance: 39.5
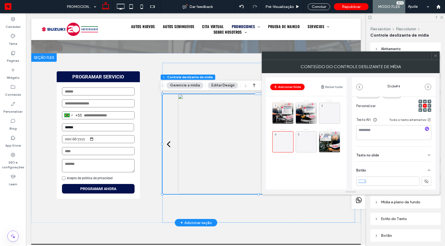
click at [309, 139] on div "5" at bounding box center [306, 141] width 21 height 21
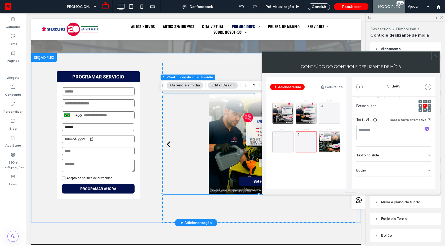
drag, startPoint x: 418, startPoint y: 165, endPoint x: 429, endPoint y: 172, distance: 13.0
click at [419, 166] on div "Botão" at bounding box center [393, 169] width 75 height 15
click at [425, 180] on icon at bounding box center [426, 181] width 5 height 5
click at [329, 143] on div "6" at bounding box center [329, 141] width 21 height 21
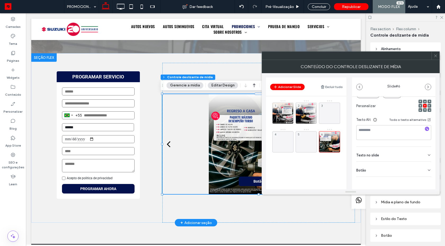
click at [424, 169] on div "Botão" at bounding box center [393, 169] width 75 height 15
click at [424, 180] on use at bounding box center [426, 181] width 4 height 3
click at [434, 55] on icon at bounding box center [435, 56] width 4 height 4
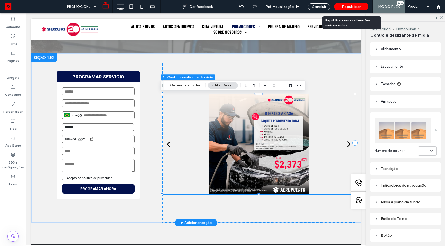
click at [346, 9] on div "Republicar" at bounding box center [351, 6] width 34 height 7
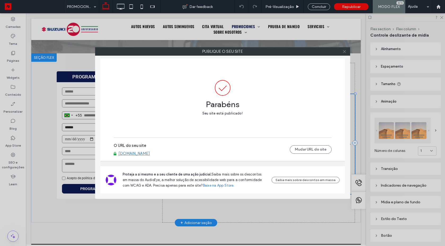
click at [346, 51] on icon at bounding box center [344, 52] width 4 height 4
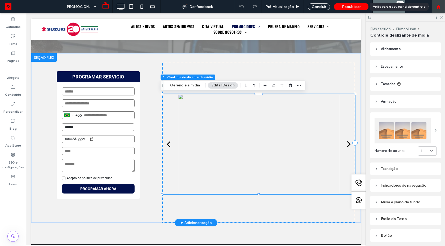
click at [438, 8] on icon at bounding box center [438, 7] width 5 height 5
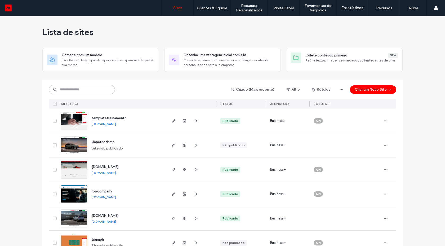
click at [99, 91] on input at bounding box center [82, 90] width 66 height 10
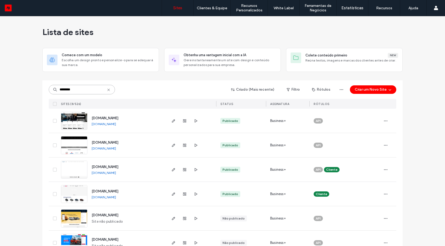
type input "********"
click at [110, 196] on link "[DOMAIN_NAME]" at bounding box center [104, 197] width 24 height 4
click at [69, 199] on img at bounding box center [74, 203] width 26 height 36
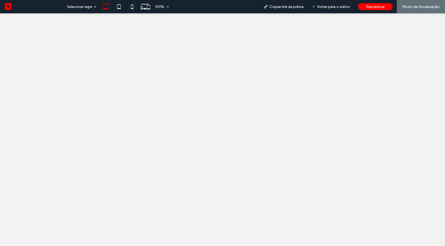
click at [0, 0] on div at bounding box center [0, 0] width 0 height 0
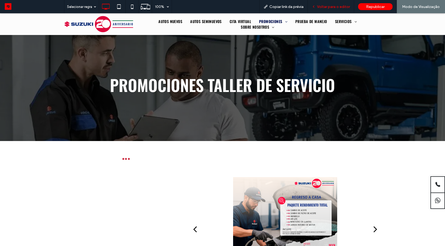
click at [334, 7] on span "Voltar para o editor" at bounding box center [333, 7] width 33 height 5
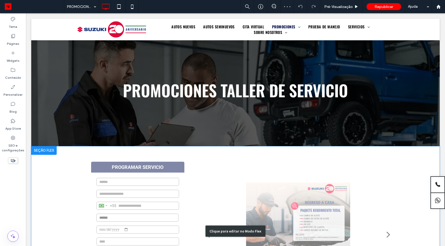
scroll to position [95, 0]
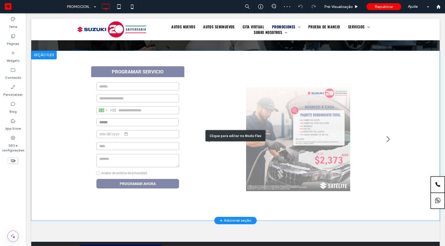
click at [290, 149] on div "Clique para editar no Modo Flex" at bounding box center [235, 135] width 408 height 169
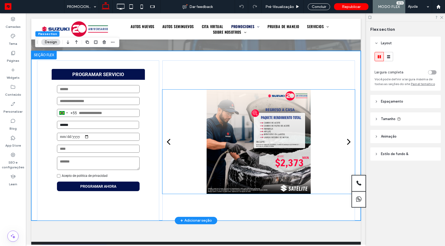
click at [278, 133] on div at bounding box center [258, 142] width 161 height 104
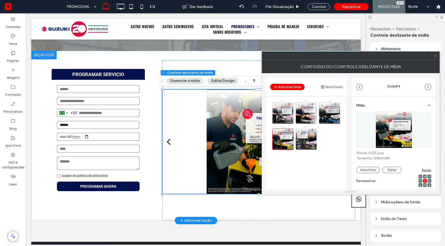
click at [311, 147] on icon at bounding box center [313, 146] width 4 height 5
click at [314, 120] on use at bounding box center [313, 120] width 3 height 3
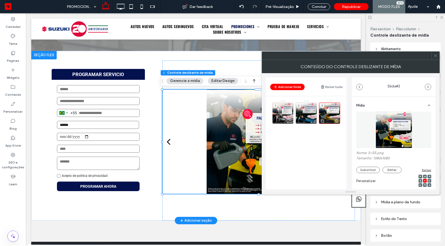
click at [337, 119] on icon at bounding box center [336, 120] width 4 height 5
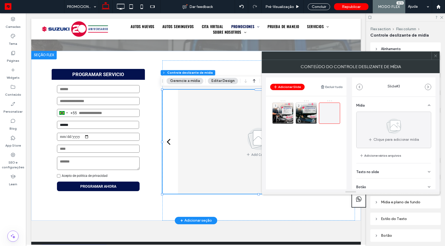
click at [311, 122] on icon at bounding box center [313, 120] width 4 height 5
click at [291, 122] on use at bounding box center [289, 120] width 3 height 3
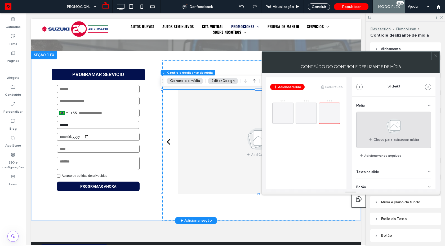
click at [396, 133] on icon at bounding box center [394, 125] width 26 height 17
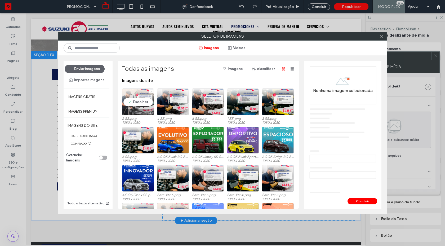
click at [142, 101] on div "Escolher" at bounding box center [138, 101] width 32 height 27
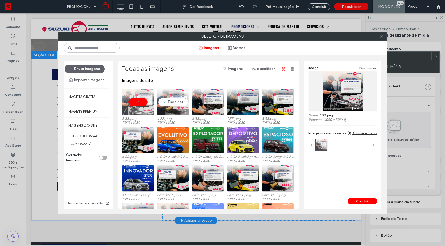
click at [175, 102] on div "Escolher" at bounding box center [173, 101] width 32 height 27
drag, startPoint x: 200, startPoint y: 101, endPoint x: 204, endPoint y: 101, distance: 3.7
click at [200, 101] on div "Escolher" at bounding box center [208, 101] width 32 height 27
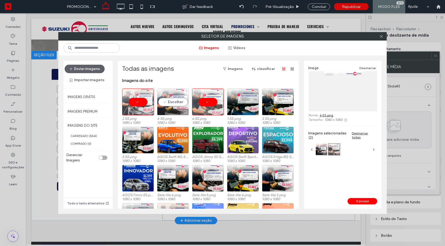
click at [177, 100] on div "Escolher" at bounding box center [173, 101] width 32 height 27
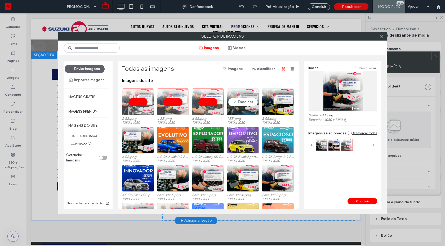
click at [244, 99] on div "Escolher" at bounding box center [243, 101] width 32 height 27
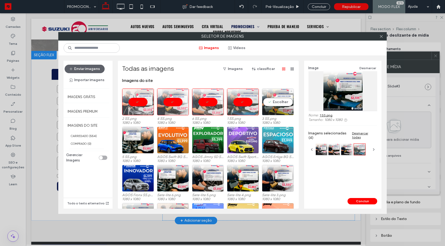
click at [268, 101] on div "Escolher" at bounding box center [278, 101] width 32 height 27
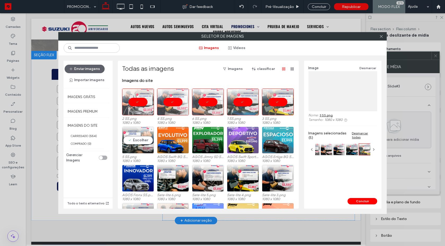
click at [146, 133] on div "Escolher" at bounding box center [138, 140] width 32 height 27
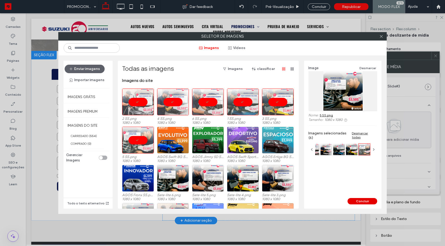
click at [361, 202] on button "Concluir" at bounding box center [362, 201] width 30 height 6
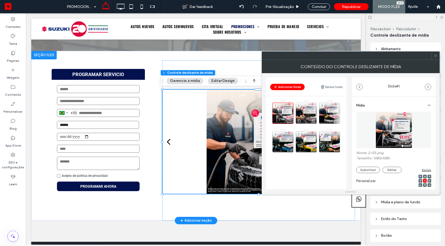
click at [299, 112] on div "2" at bounding box center [306, 112] width 21 height 21
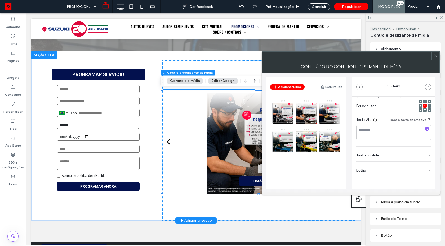
drag, startPoint x: 407, startPoint y: 164, endPoint x: 422, endPoint y: 180, distance: 21.2
click at [408, 164] on div "Botão" at bounding box center [393, 169] width 75 height 15
click at [424, 183] on icon at bounding box center [426, 181] width 5 height 5
click at [328, 112] on div "3" at bounding box center [329, 112] width 21 height 21
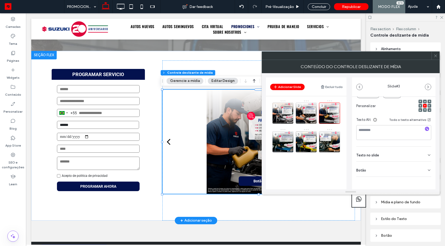
click at [421, 181] on div "Mídia Nome: 4+SS.png Tamanho: 1080x1080 Substituir Editar Excluir Personalizar …" at bounding box center [393, 115] width 83 height 187
click at [427, 168] on icon at bounding box center [429, 170] width 4 height 4
click at [424, 182] on use at bounding box center [426, 181] width 4 height 3
click at [281, 141] on div "4" at bounding box center [282, 141] width 21 height 21
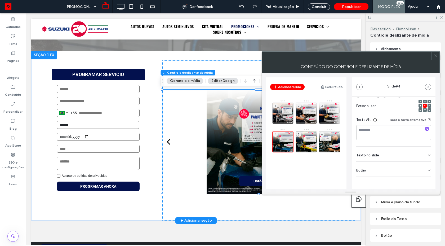
drag, startPoint x: 417, startPoint y: 165, endPoint x: 417, endPoint y: 170, distance: 5.0
click at [417, 168] on div "Botão" at bounding box center [393, 169] width 75 height 15
click at [424, 180] on use at bounding box center [426, 181] width 4 height 3
drag, startPoint x: 307, startPoint y: 142, endPoint x: 331, endPoint y: 141, distance: 23.3
click at [308, 142] on div "5" at bounding box center [306, 141] width 21 height 21
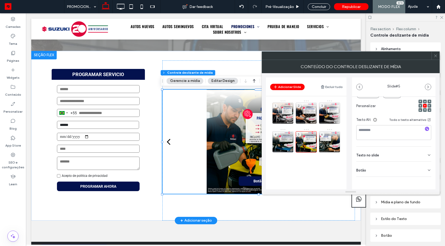
click at [414, 170] on div "Botão" at bounding box center [393, 169] width 75 height 15
click at [425, 183] on icon at bounding box center [426, 181] width 5 height 5
click at [331, 138] on div "6" at bounding box center [329, 141] width 21 height 21
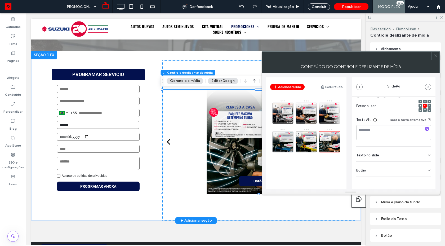
click at [416, 166] on div "Botão" at bounding box center [393, 169] width 75 height 15
click at [424, 179] on icon at bounding box center [426, 181] width 5 height 5
click at [433, 56] on icon at bounding box center [435, 56] width 4 height 4
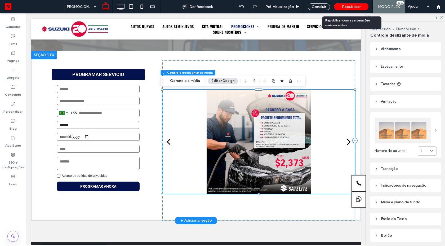
click at [342, 7] on div "Republicar" at bounding box center [351, 6] width 34 height 7
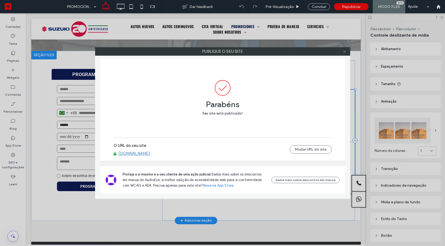
click at [344, 51] on use at bounding box center [344, 51] width 3 height 3
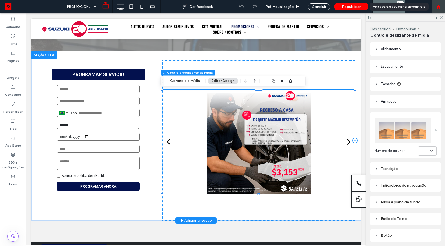
click at [438, 10] on div at bounding box center [438, 6] width 13 height 13
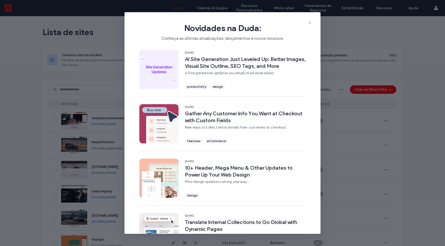
click at [307, 23] on span "Novidades na Duda:" at bounding box center [222, 28] width 179 height 11
click at [308, 23] on icon at bounding box center [310, 23] width 4 height 4
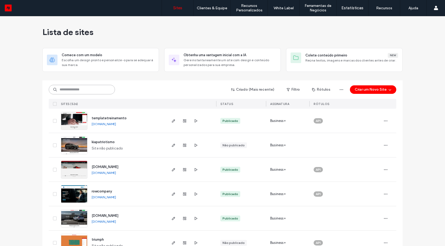
click at [90, 88] on input at bounding box center [82, 90] width 66 height 10
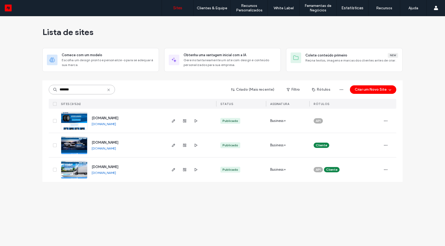
type input "*******"
click at [107, 123] on link "[DOMAIN_NAME]" at bounding box center [104, 124] width 24 height 4
click at [67, 124] on img at bounding box center [74, 130] width 26 height 36
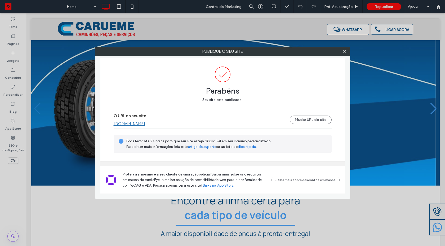
click at [145, 123] on link "[DOMAIN_NAME]" at bounding box center [130, 123] width 32 height 5
drag, startPoint x: 345, startPoint y: 52, endPoint x: 87, endPoint y: 69, distance: 258.4
click at [343, 53] on icon at bounding box center [344, 52] width 4 height 4
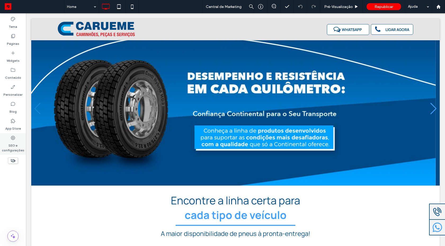
click at [15, 140] on icon at bounding box center [12, 137] width 5 height 5
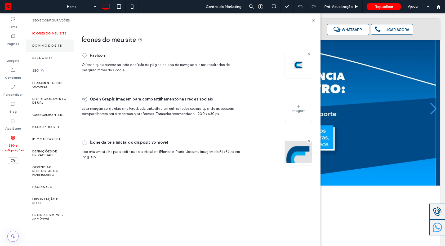
click at [51, 47] on label "Domínio do site" at bounding box center [46, 46] width 29 height 4
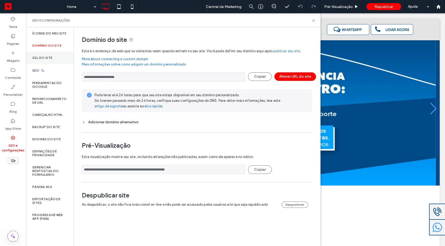
click at [48, 61] on div "SSL do site" at bounding box center [50, 58] width 48 height 12
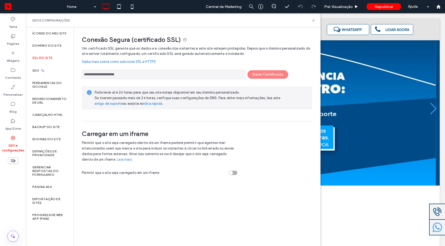
click at [266, 75] on div "**********" at bounding box center [197, 73] width 230 height 12
click at [218, 116] on div "**********" at bounding box center [197, 83] width 230 height 75
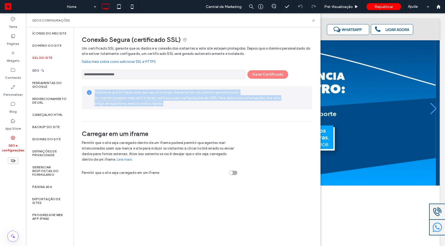
drag, startPoint x: 143, startPoint y: 101, endPoint x: 81, endPoint y: 90, distance: 63.0
click at [86, 87] on div "Pode levar até 24 horas para que seu site esteja disponível em seu domínio pers…" at bounding box center [197, 97] width 230 height 23
click at [227, 117] on div "**********" at bounding box center [197, 83] width 230 height 75
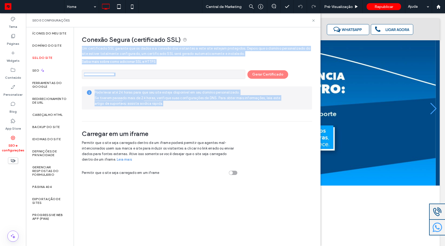
click at [227, 117] on div "**********" at bounding box center [197, 83] width 230 height 75
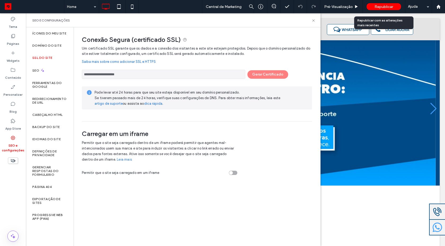
click at [392, 10] on div "Republicar" at bounding box center [383, 6] width 34 height 13
click at [387, 6] on span "Republicar" at bounding box center [383, 7] width 19 height 5
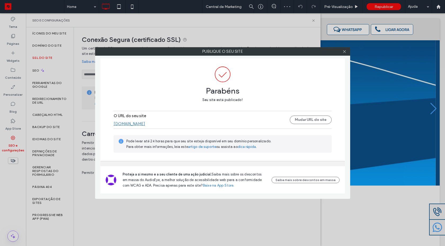
click at [145, 123] on link "[DOMAIN_NAME]" at bounding box center [130, 123] width 32 height 5
drag, startPoint x: 343, startPoint y: 52, endPoint x: 176, endPoint y: 75, distance: 169.4
click at [343, 52] on icon at bounding box center [344, 52] width 4 height 4
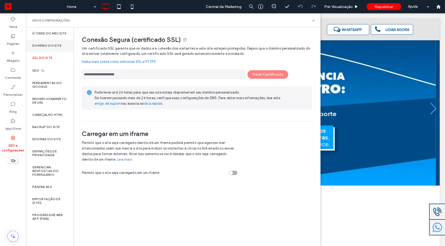
click at [54, 47] on div "Domínio do site" at bounding box center [50, 45] width 48 height 12
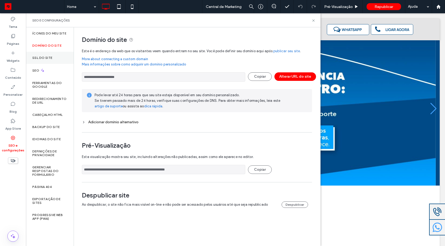
click at [57, 55] on div "SSL do site" at bounding box center [50, 58] width 48 height 12
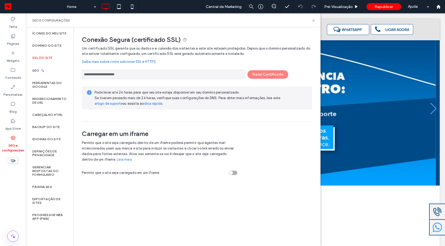
click at [263, 75] on div "**********" at bounding box center [197, 73] width 230 height 12
click at [51, 45] on label "Domínio do site" at bounding box center [46, 46] width 29 height 4
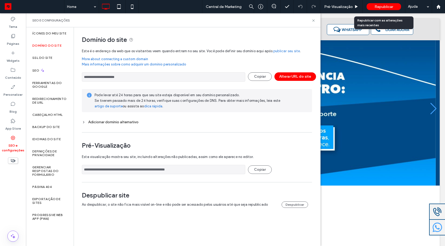
click at [382, 9] on div "Republicar" at bounding box center [383, 6] width 34 height 7
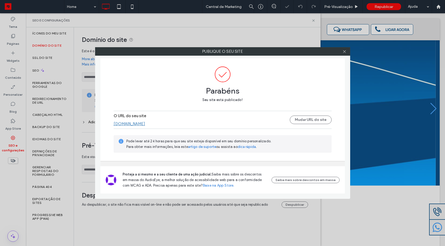
click at [145, 123] on link "[DOMAIN_NAME]" at bounding box center [130, 123] width 32 height 5
click at [345, 51] on use at bounding box center [344, 51] width 3 height 3
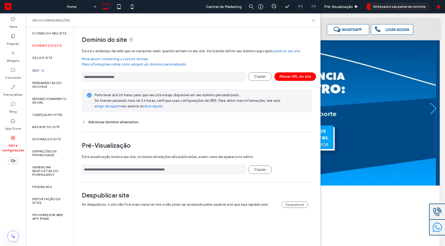
drag, startPoint x: 439, startPoint y: 9, endPoint x: 302, endPoint y: 12, distance: 137.7
click at [439, 9] on div at bounding box center [438, 6] width 13 height 13
